Goal: Browse casually

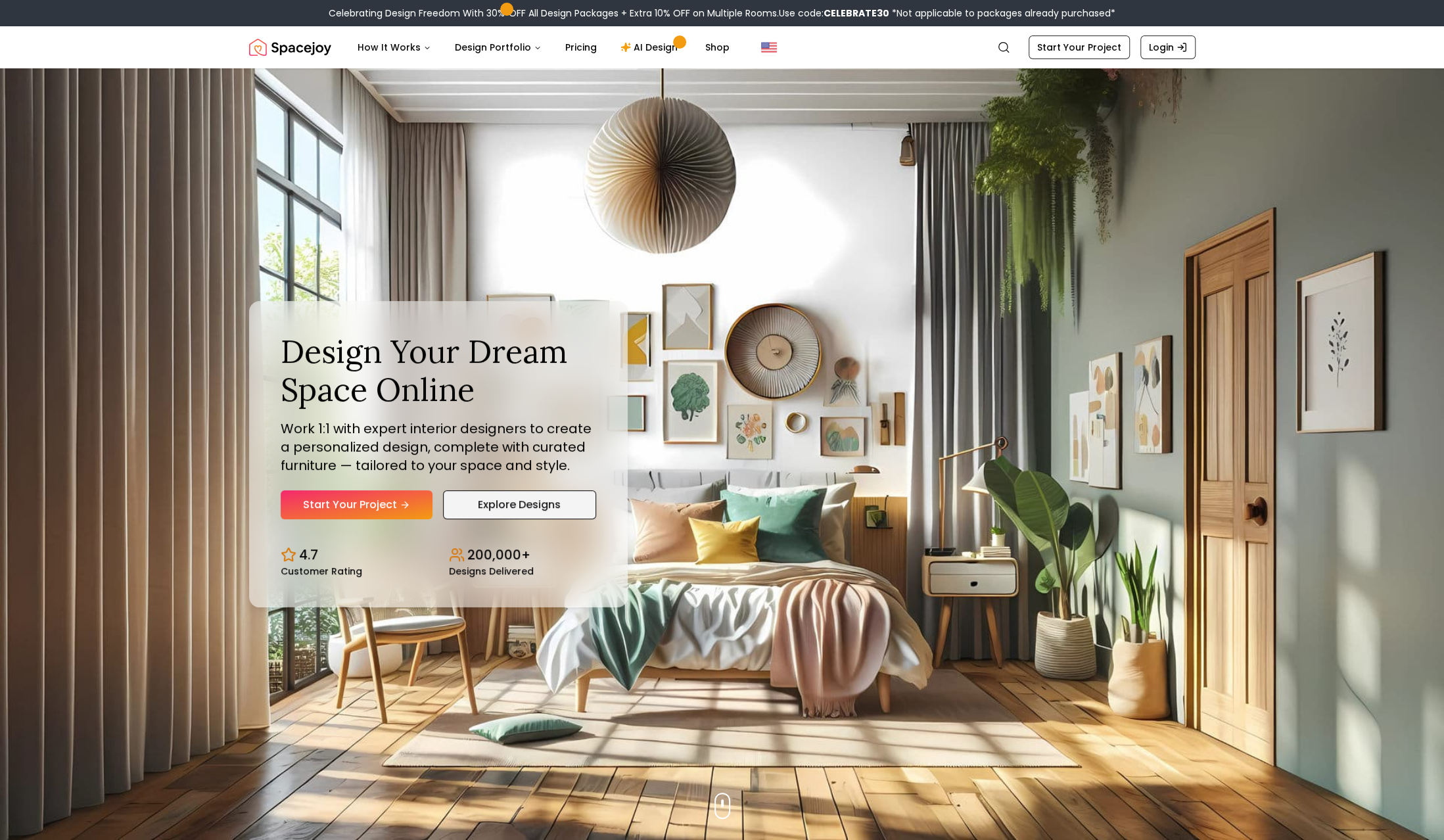
click at [515, 502] on link "Explore Designs" at bounding box center [519, 505] width 153 height 29
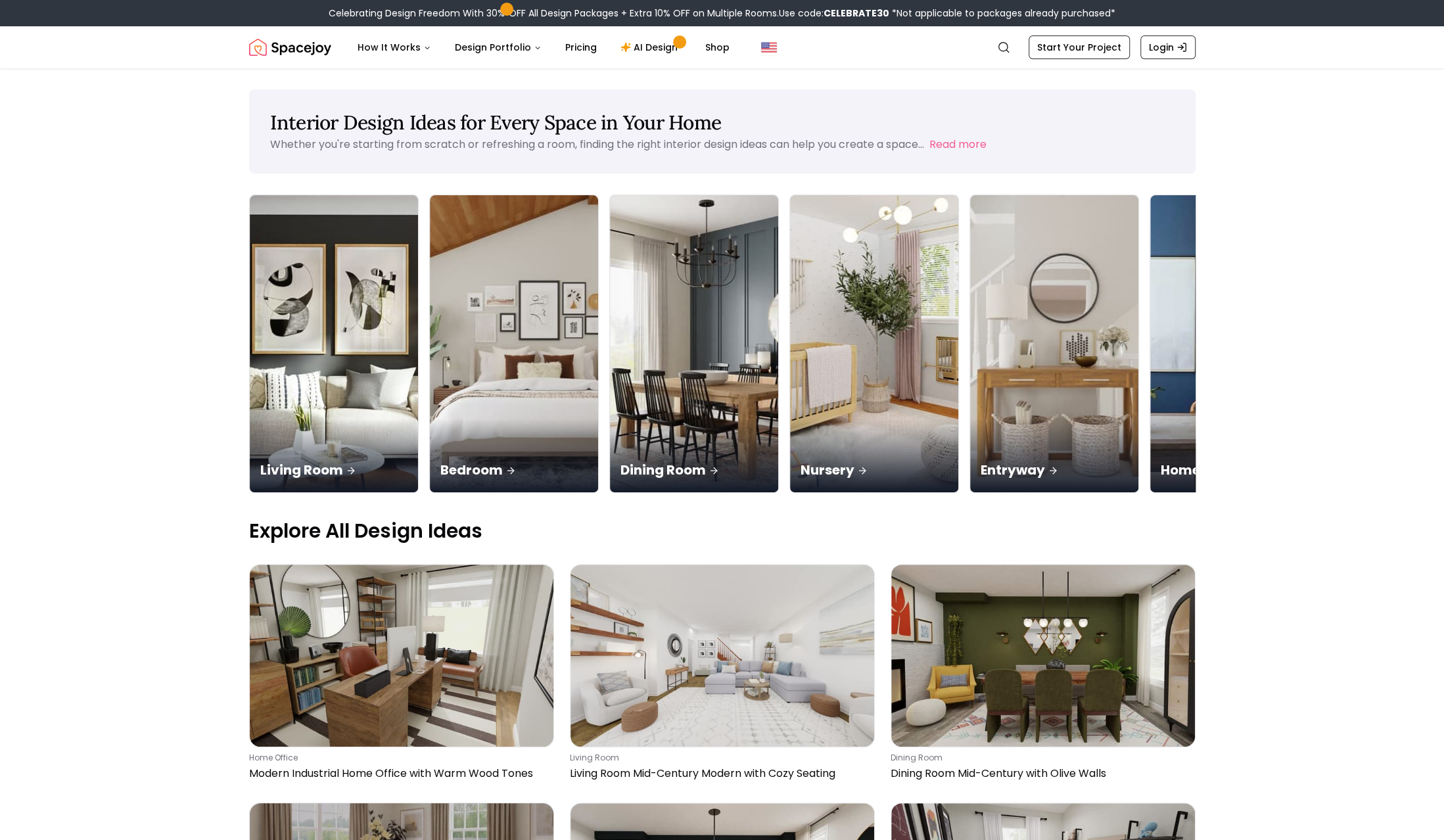
scroll to position [0, 41]
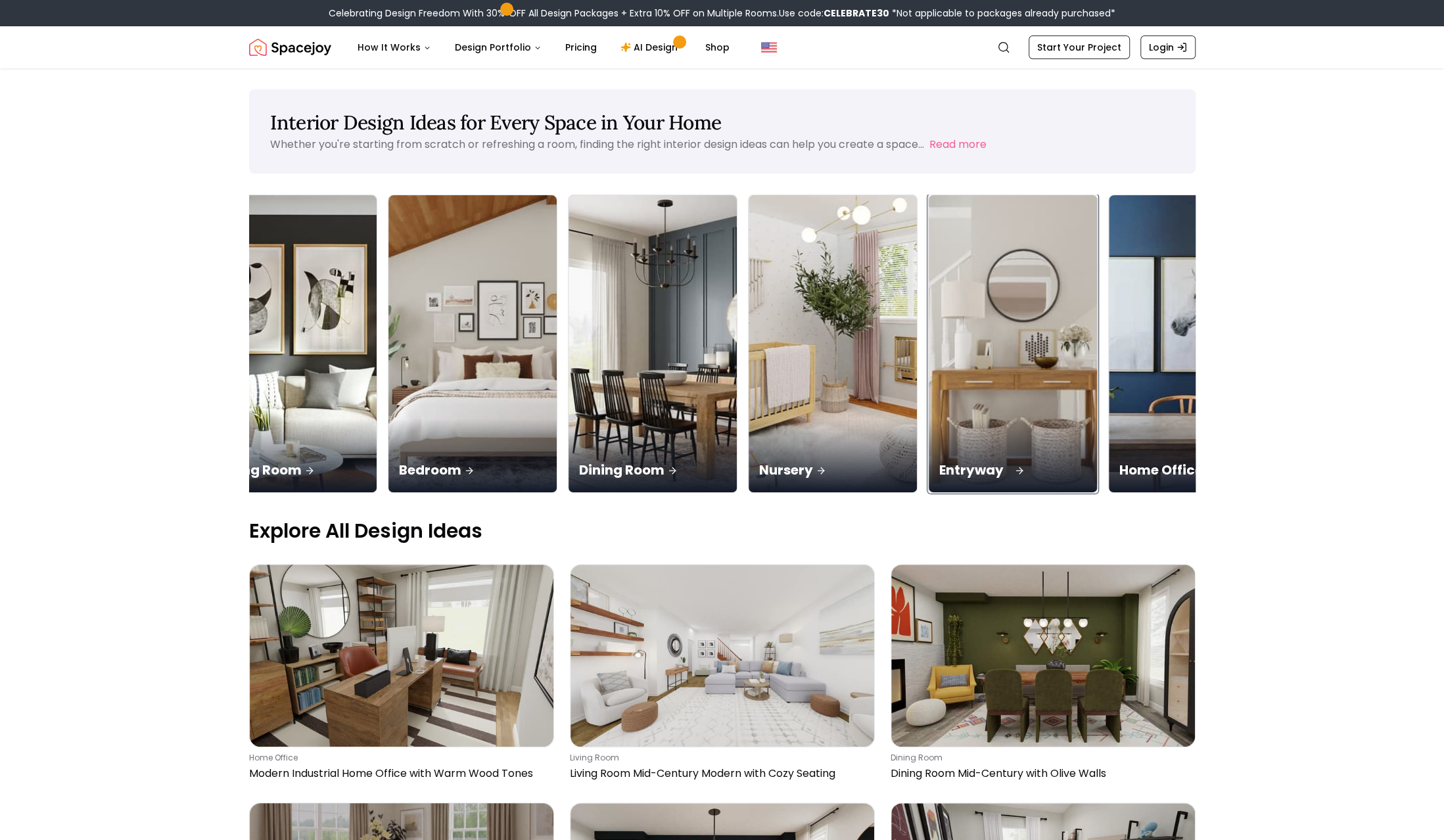
click at [929, 419] on div "Entryway" at bounding box center [1013, 455] width 168 height 74
